Goal: Task Accomplishment & Management: Manage account settings

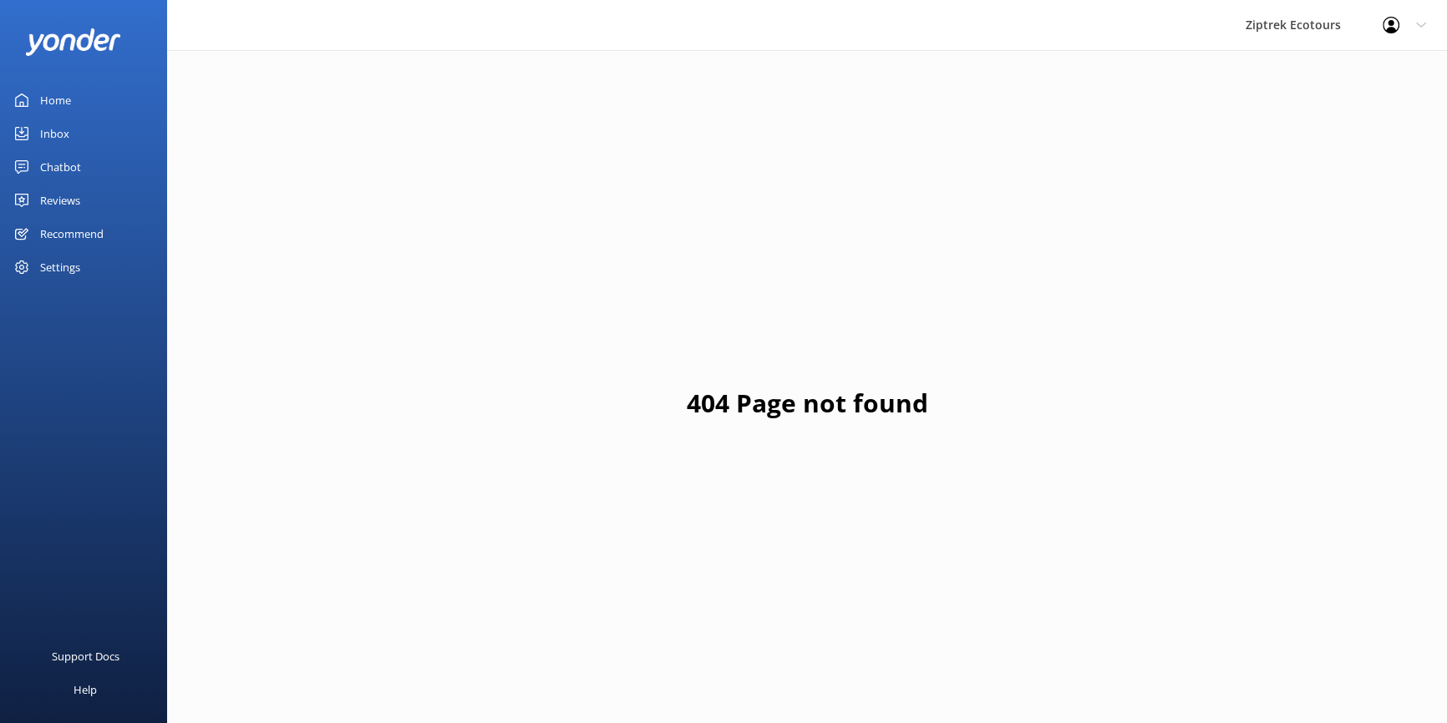
click at [75, 197] on div "Reviews" at bounding box center [60, 200] width 40 height 33
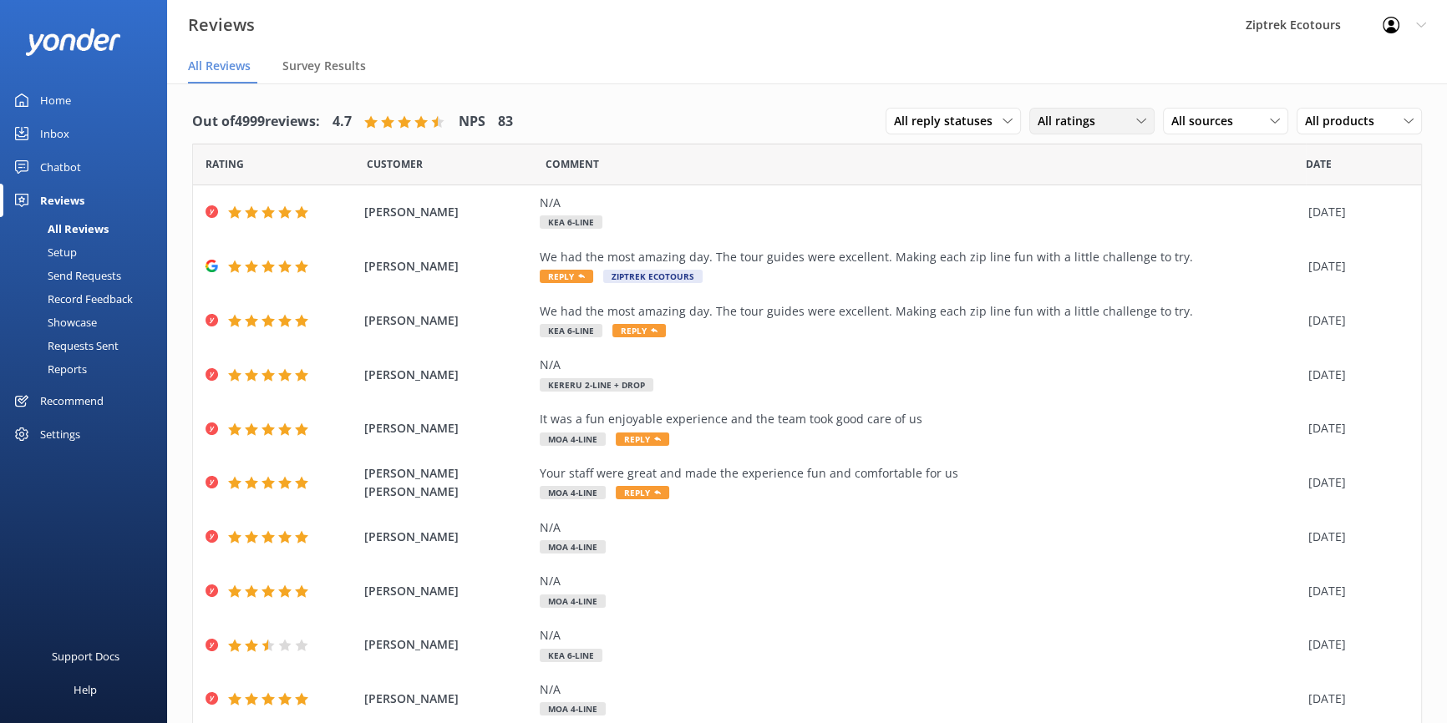
click at [1091, 114] on span "All ratings" at bounding box center [1071, 121] width 68 height 18
click at [1077, 247] on link "Detractors" at bounding box center [1104, 257] width 149 height 33
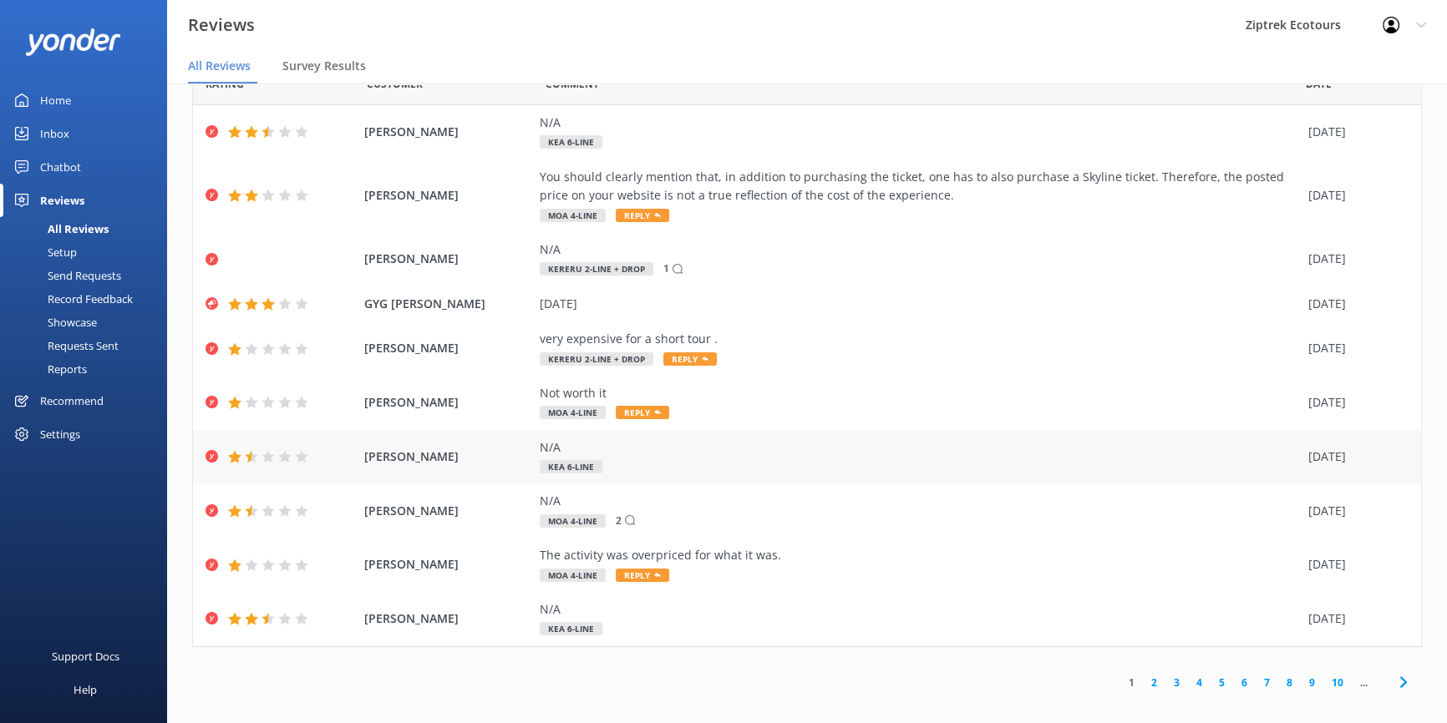
scroll to position [33, 0]
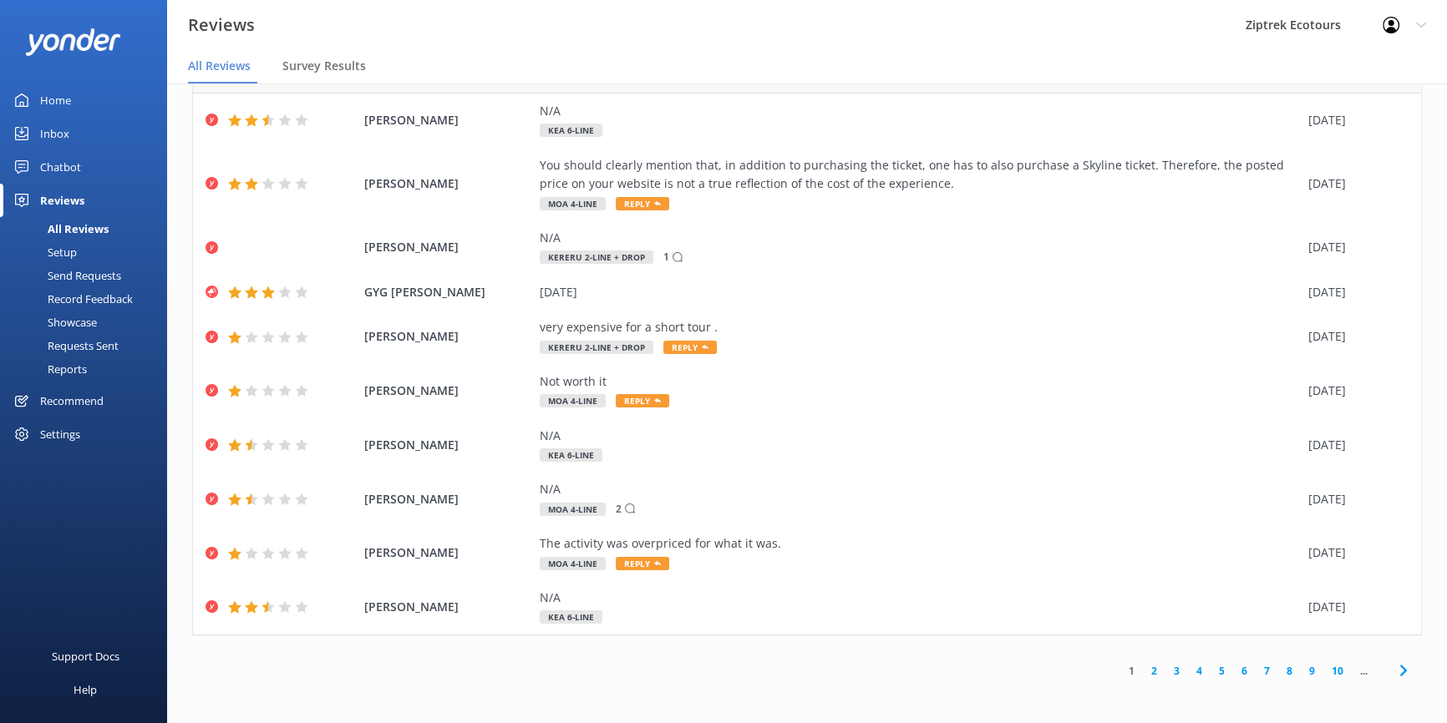
click at [1143, 668] on link "2" at bounding box center [1154, 671] width 23 height 16
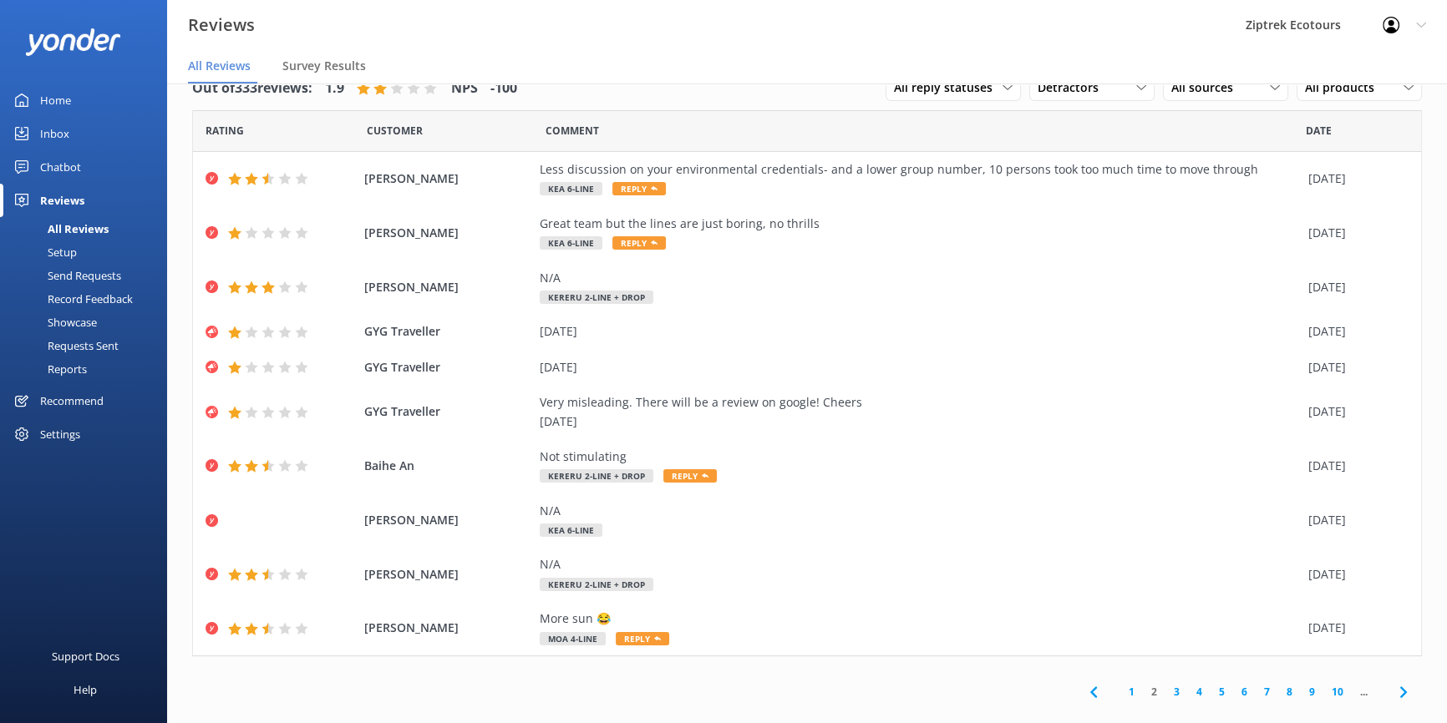
click at [1121, 688] on link "1" at bounding box center [1131, 692] width 23 height 16
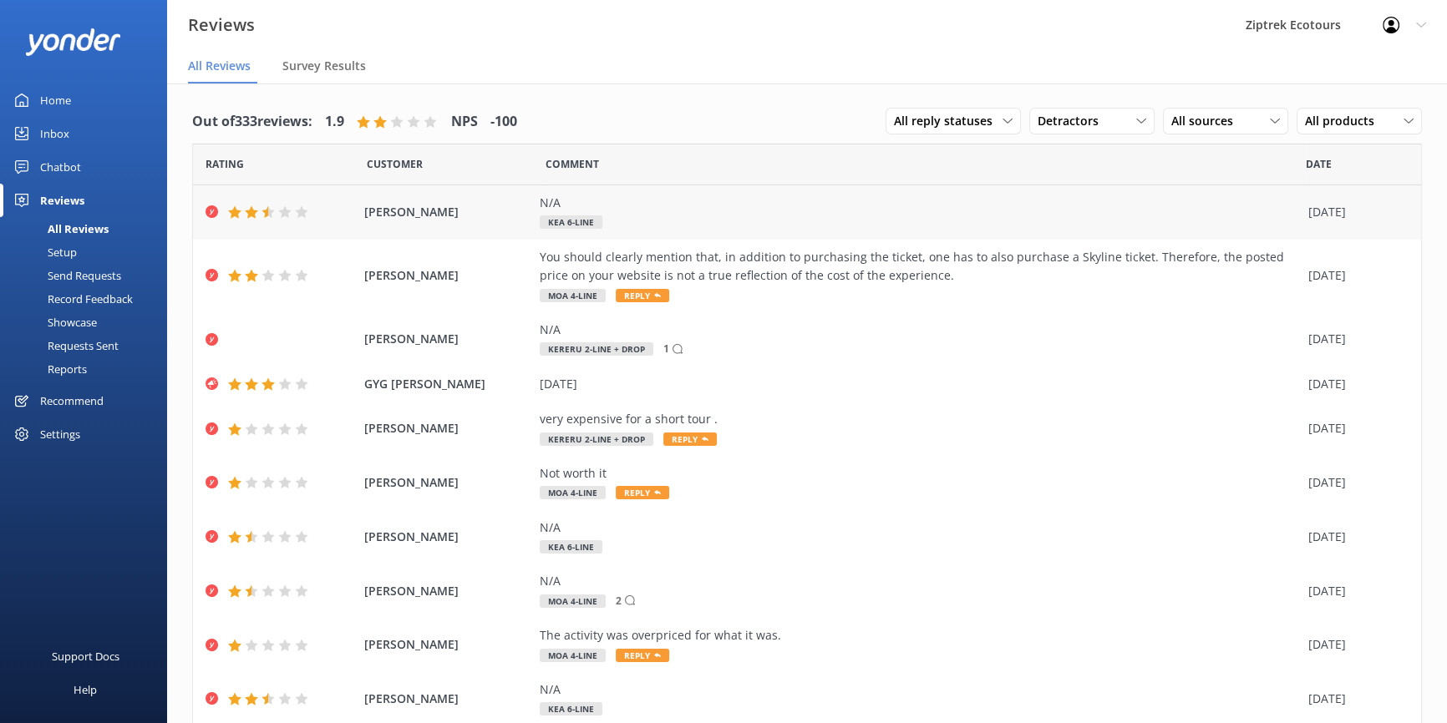
click at [709, 216] on div "N/A Kea 6-Line" at bounding box center [920, 213] width 760 height 38
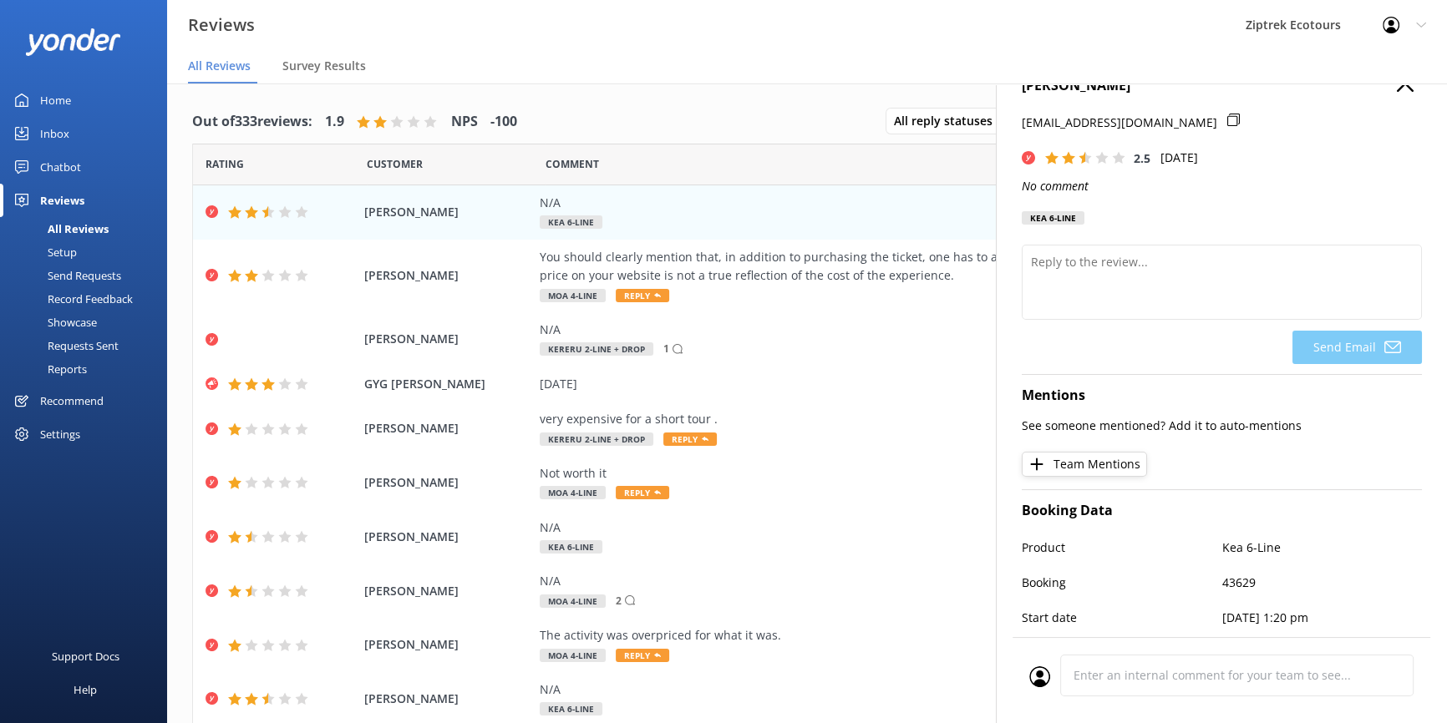
click at [1396, 90] on icon "button" at bounding box center [1404, 83] width 17 height 17
